Goal: Information Seeking & Learning: Learn about a topic

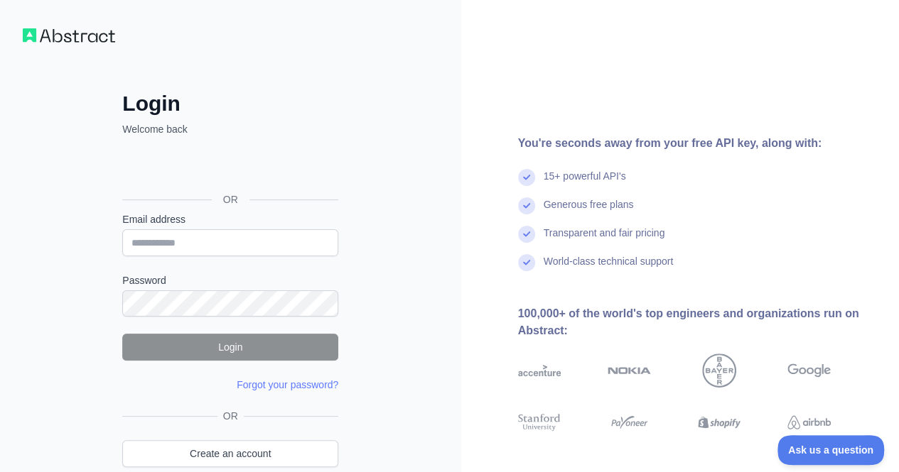
scroll to position [67, 0]
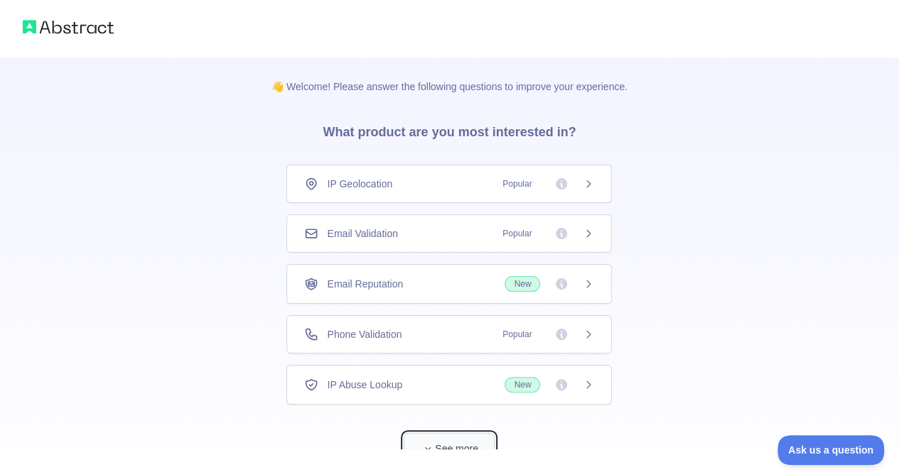
click at [435, 448] on button "See more" at bounding box center [449, 449] width 91 height 32
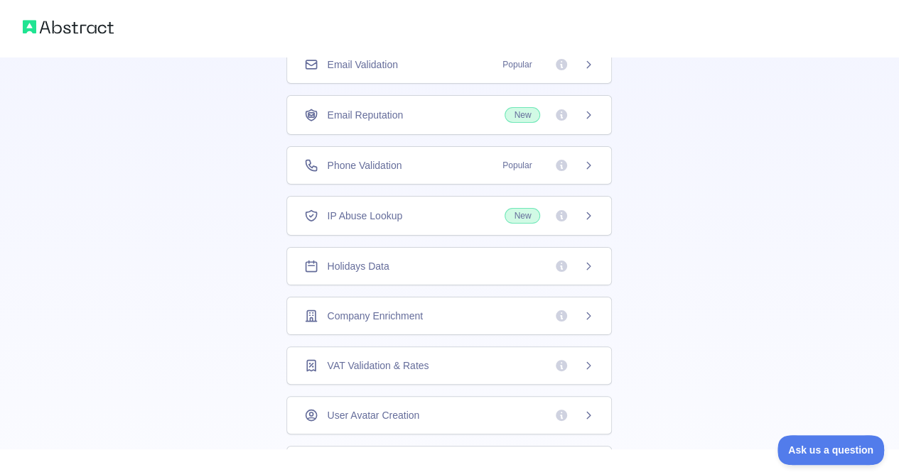
scroll to position [139, 0]
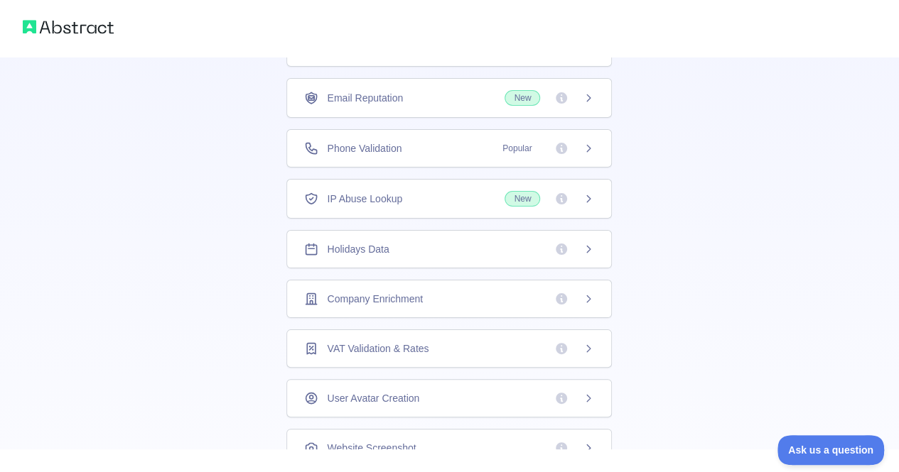
click at [396, 286] on div "Company Enrichment" at bounding box center [448, 299] width 325 height 38
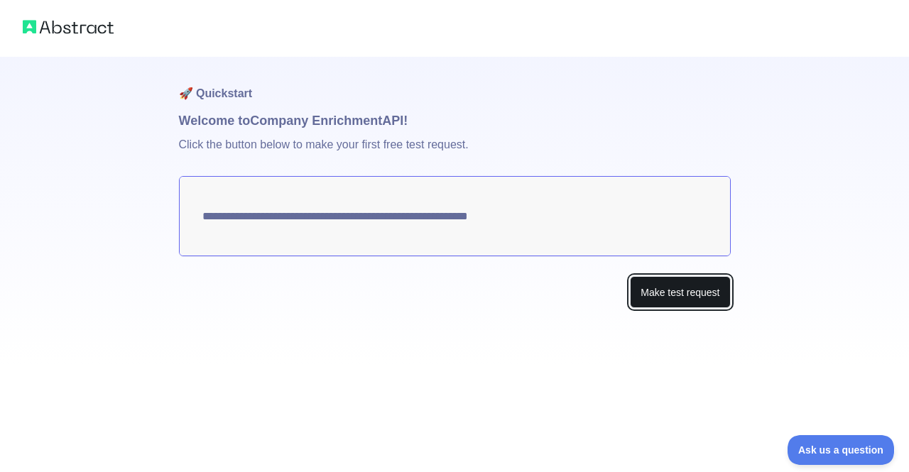
click at [650, 288] on button "Make test request" at bounding box center [680, 292] width 100 height 32
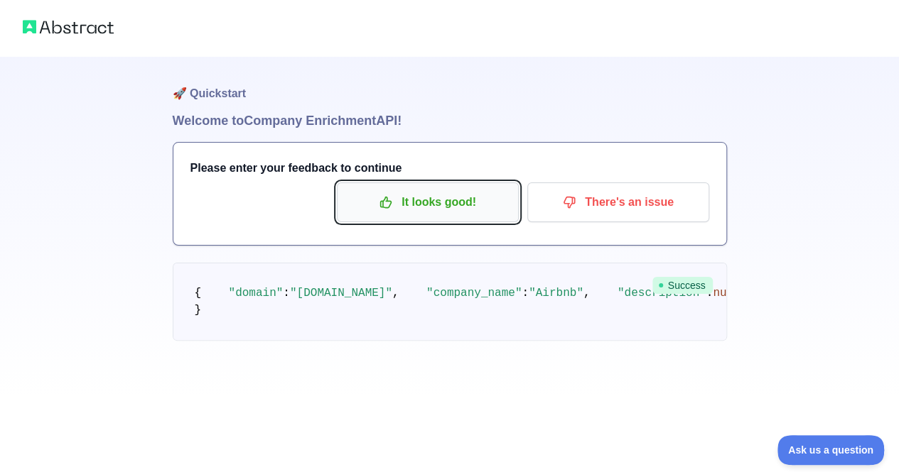
click at [437, 201] on p "It looks good!" at bounding box center [427, 202] width 161 height 24
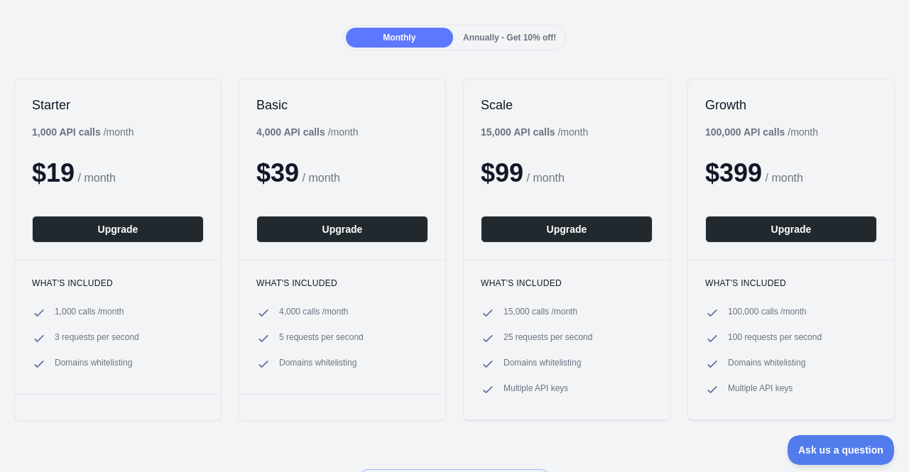
scroll to position [135, 0]
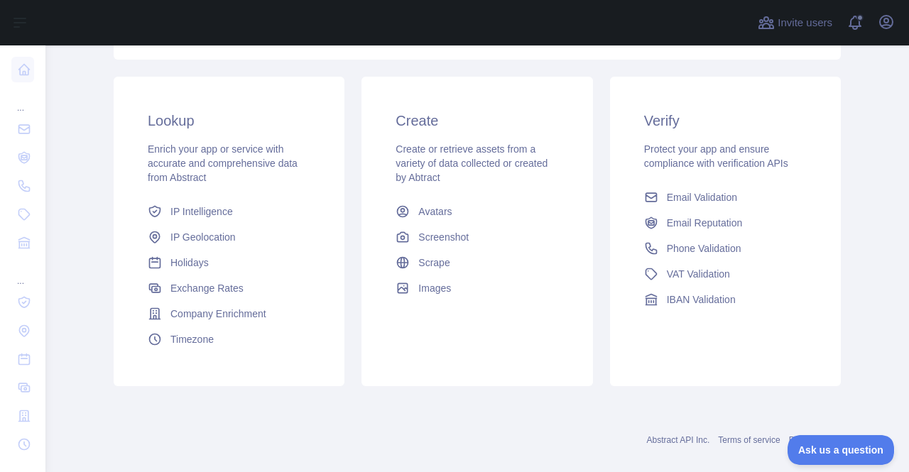
scroll to position [219, 0]
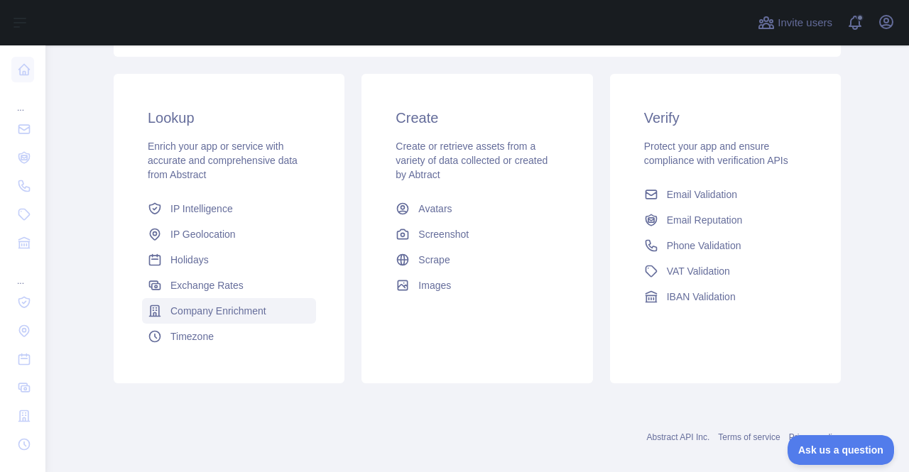
click at [204, 313] on span "Company Enrichment" at bounding box center [218, 311] width 96 height 14
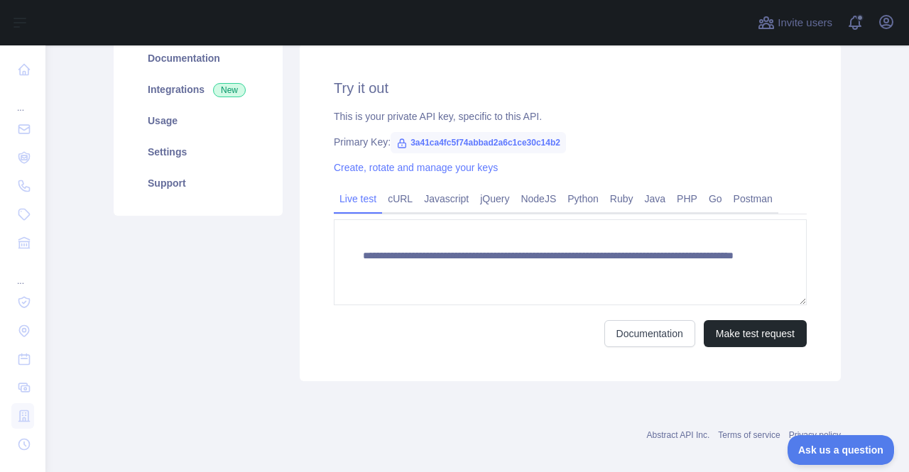
scroll to position [190, 0]
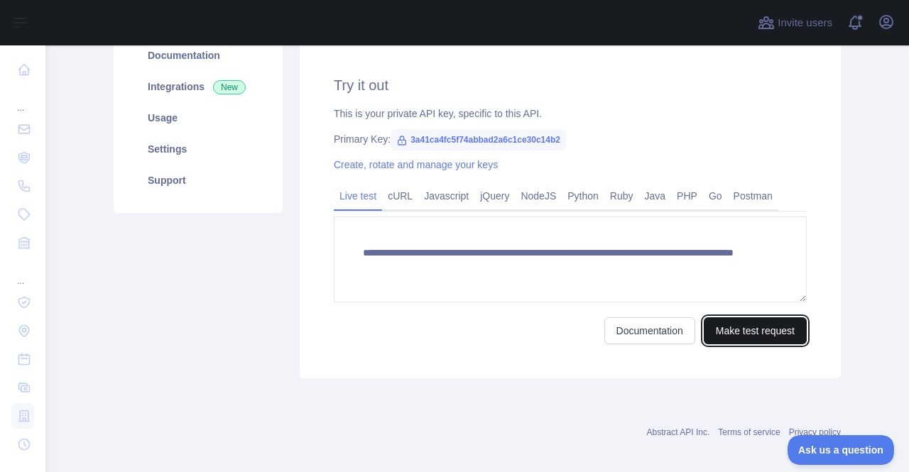
click at [752, 327] on button "Make test request" at bounding box center [755, 331] width 103 height 27
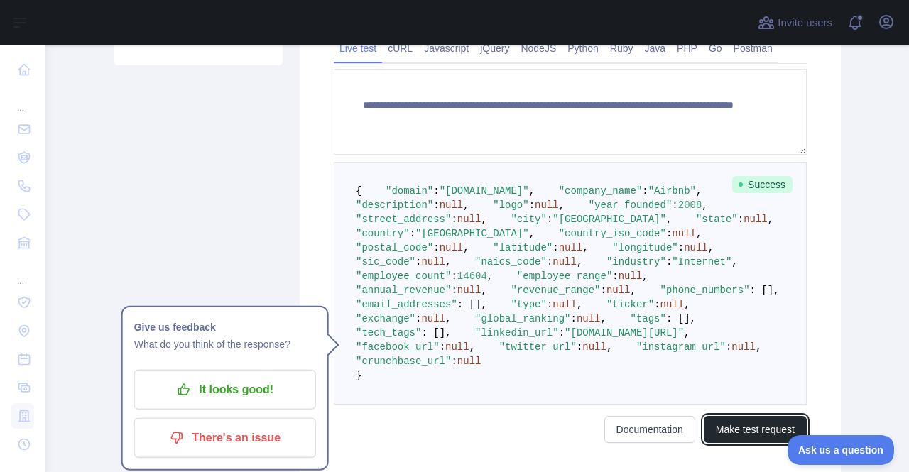
scroll to position [338, 0]
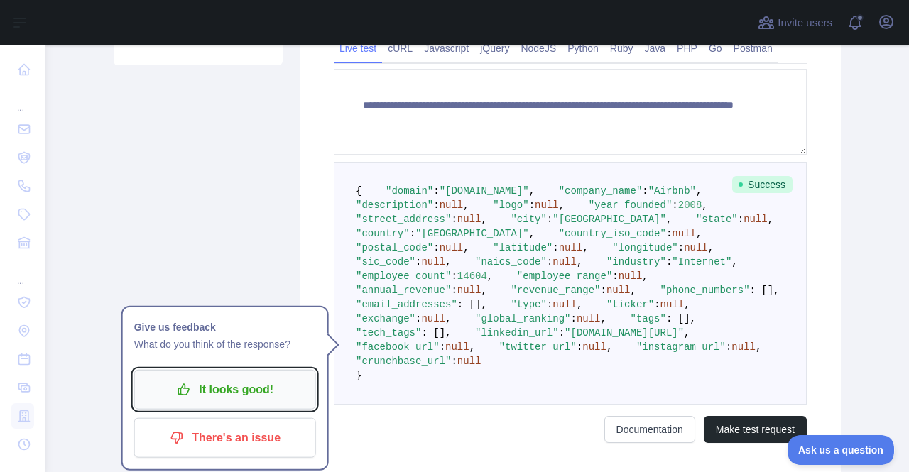
click at [274, 394] on p "It looks good!" at bounding box center [225, 390] width 161 height 24
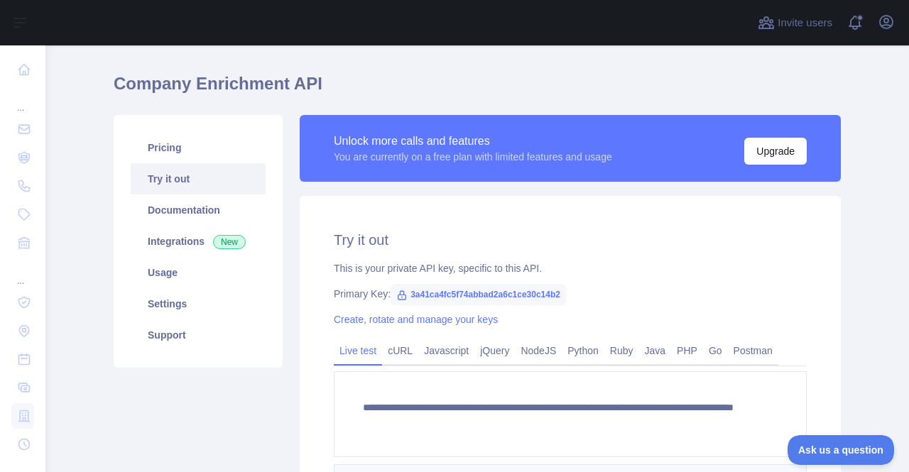
scroll to position [36, 0]
click at [205, 272] on link "Usage" at bounding box center [198, 272] width 135 height 31
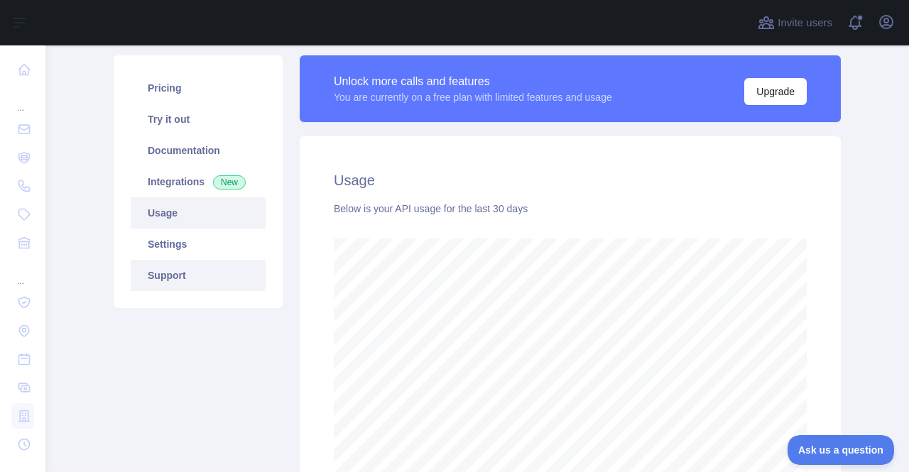
scroll to position [97, 0]
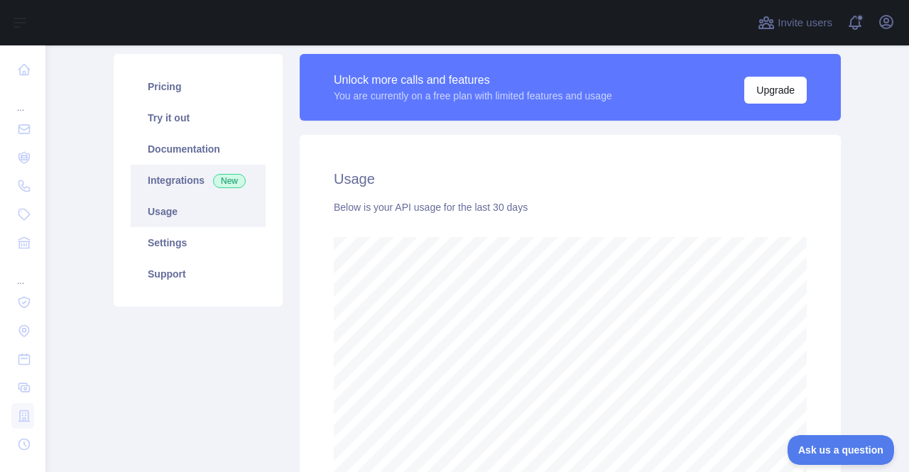
click at [171, 179] on link "Integrations New" at bounding box center [198, 180] width 135 height 31
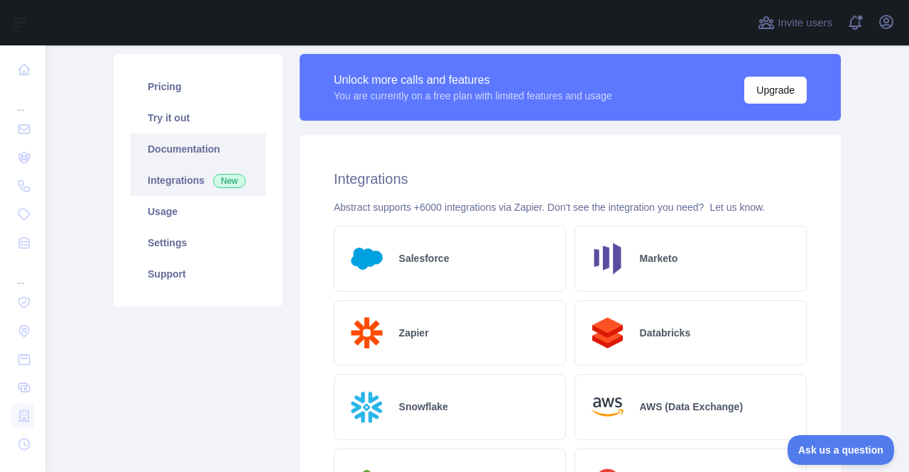
click at [211, 140] on link "Documentation" at bounding box center [198, 149] width 135 height 31
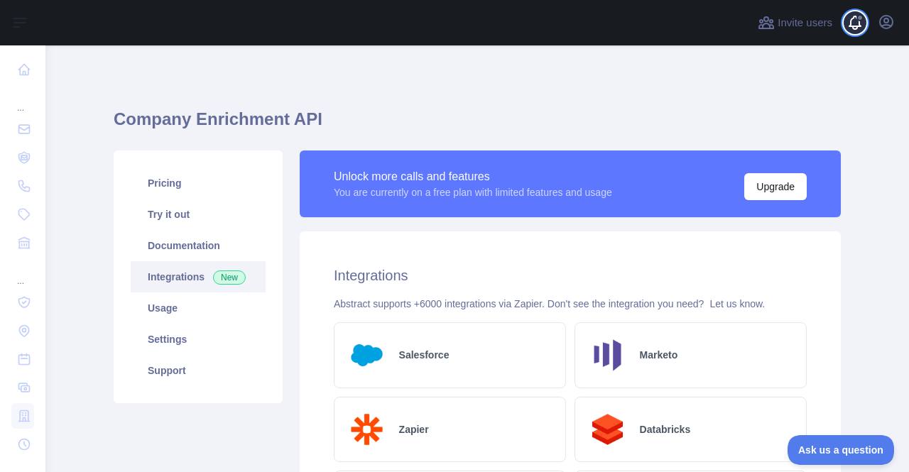
click at [853, 23] on span at bounding box center [861, 22] width 28 height 45
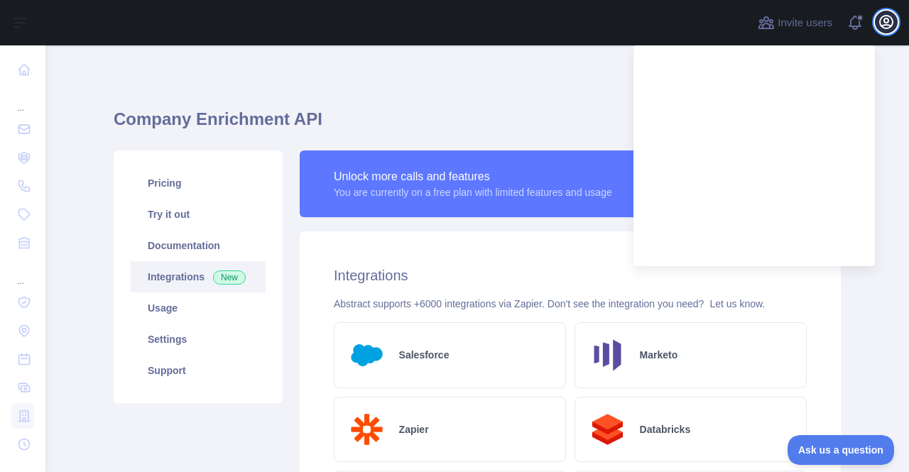
click at [888, 26] on icon "button" at bounding box center [886, 21] width 17 height 17
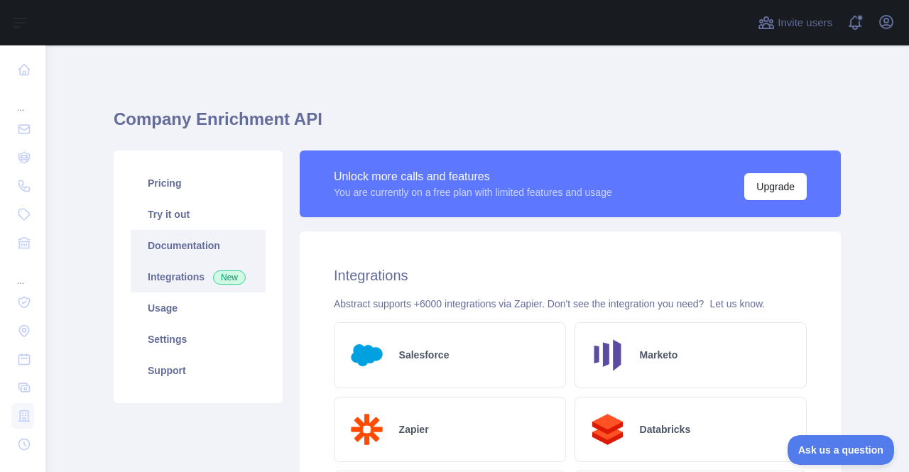
click at [173, 244] on link "Documentation" at bounding box center [198, 245] width 135 height 31
click at [175, 200] on link "Try it out" at bounding box center [198, 214] width 135 height 31
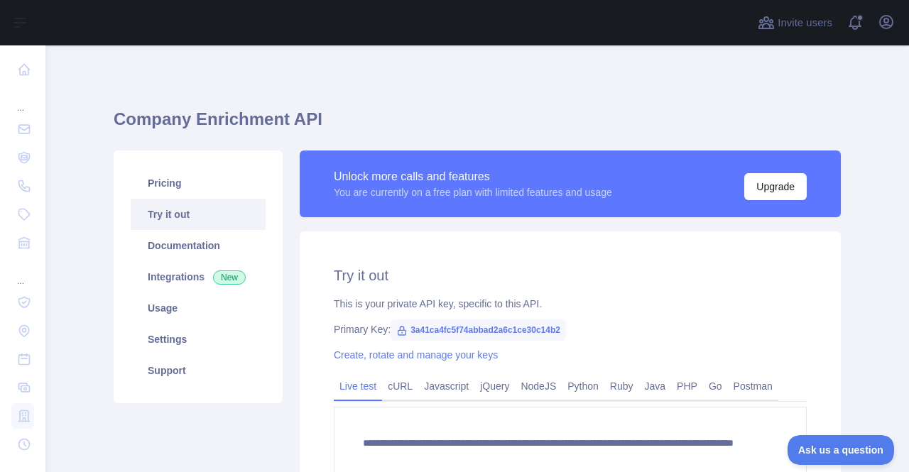
click at [443, 331] on span "3a41ca4fc5f74abbad2a6c1ce30c14b2" at bounding box center [478, 330] width 175 height 21
click at [457, 331] on span "3a41ca4fc5f74abbad2a6c1ce30c14b2" at bounding box center [478, 330] width 175 height 21
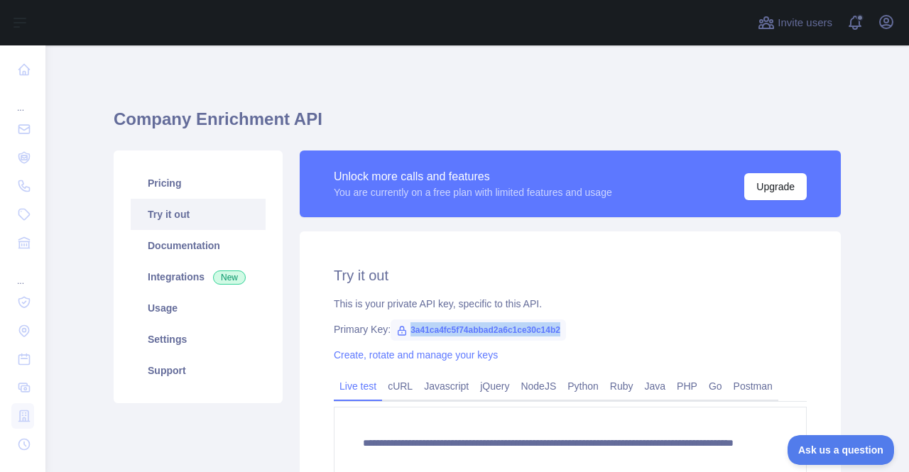
scroll to position [200, 0]
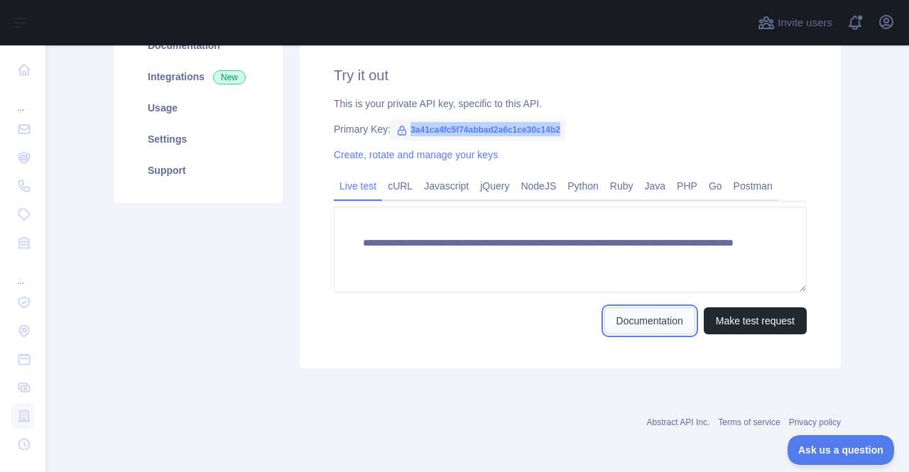
click at [646, 316] on link "Documentation" at bounding box center [650, 321] width 91 height 27
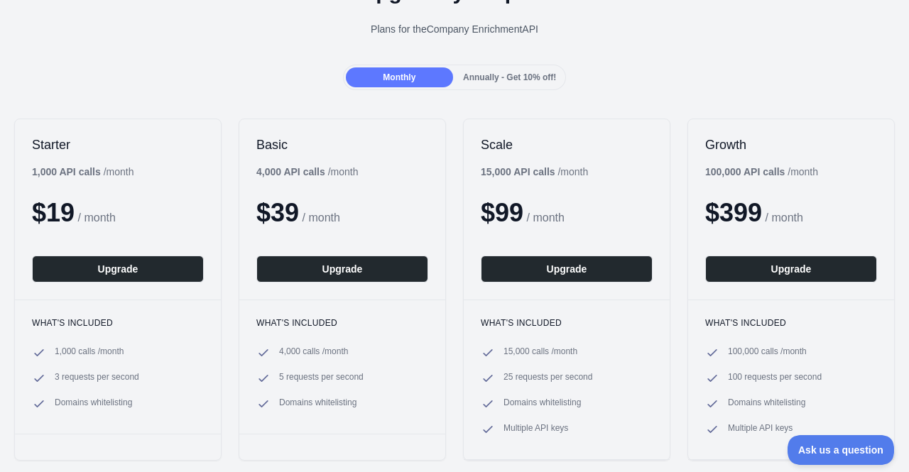
scroll to position [92, 0]
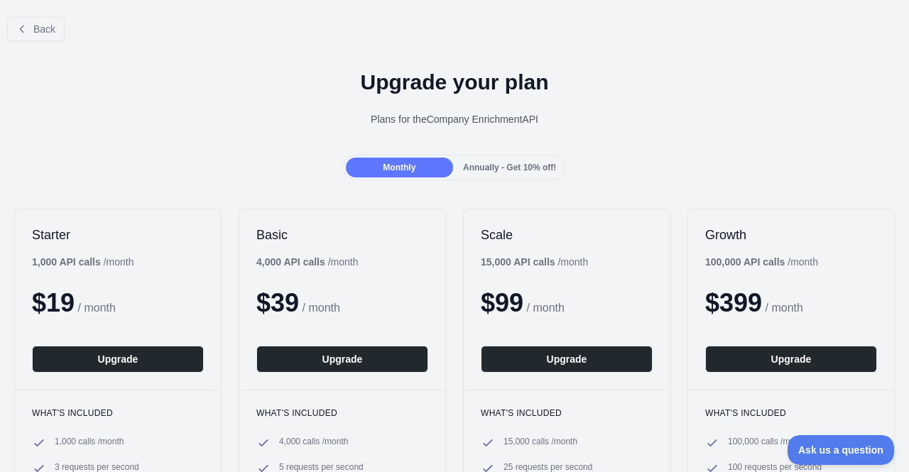
scroll to position [92, 0]
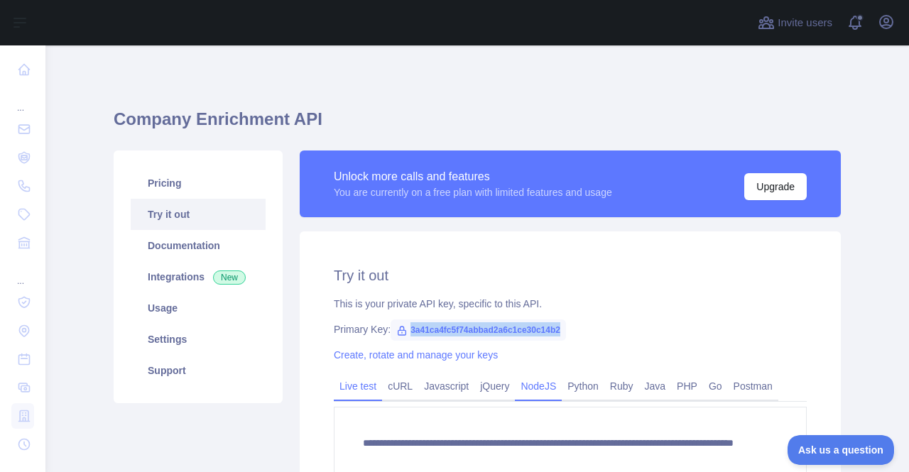
scroll to position [200, 0]
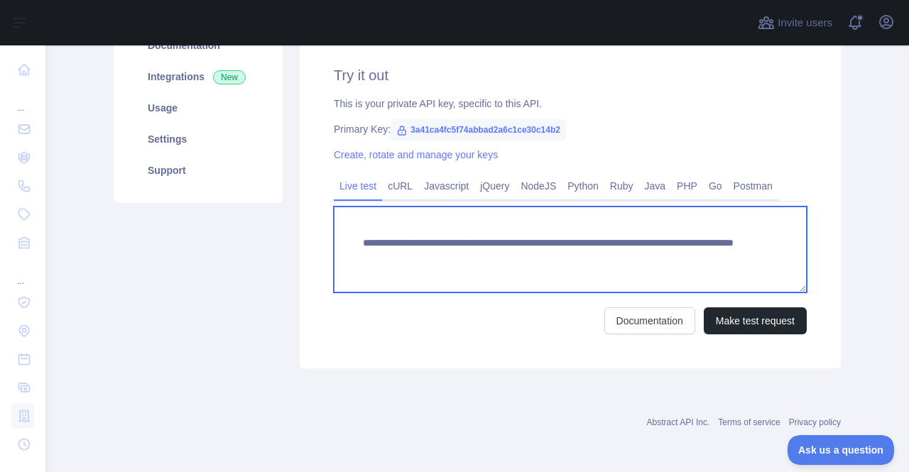
click at [627, 259] on textarea "**********" at bounding box center [570, 250] width 473 height 86
paste textarea "**********"
type textarea "**********"
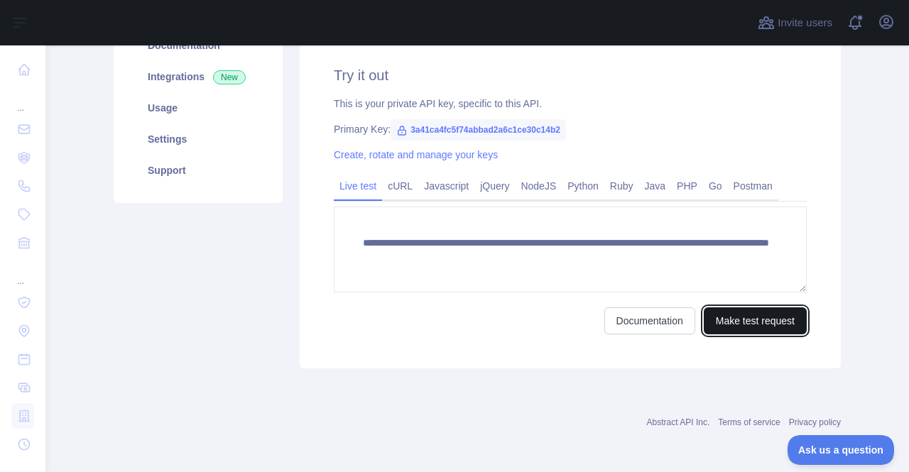
click at [754, 326] on button "Make test request" at bounding box center [755, 321] width 103 height 27
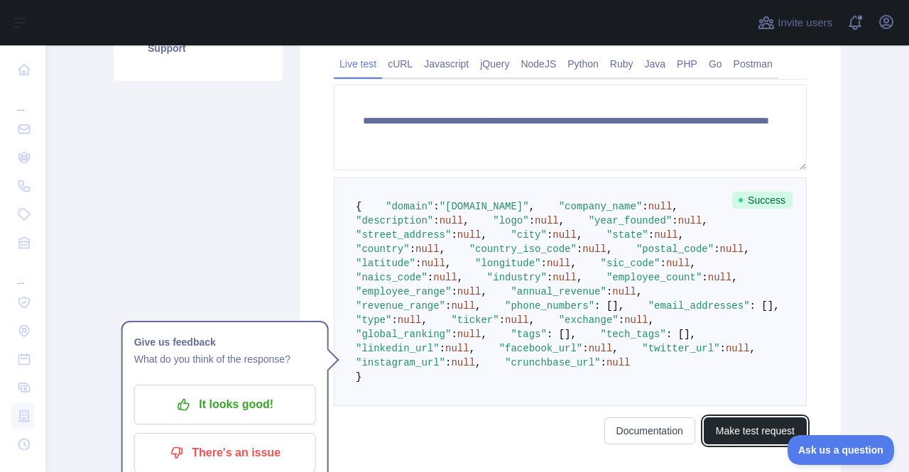
scroll to position [322, 0]
